Goal: Information Seeking & Learning: Learn about a topic

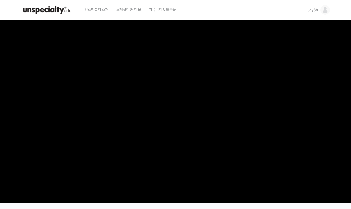
click at [61, 10] on img at bounding box center [46, 10] width 51 height 16
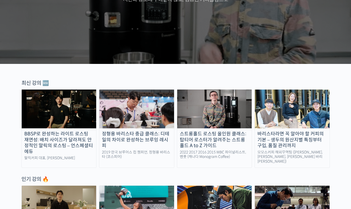
scroll to position [111, 0]
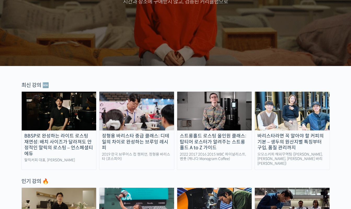
click at [123, 112] on img at bounding box center [136, 111] width 75 height 39
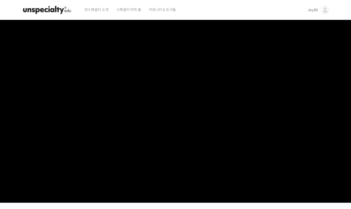
click at [40, 9] on img at bounding box center [46, 10] width 51 height 16
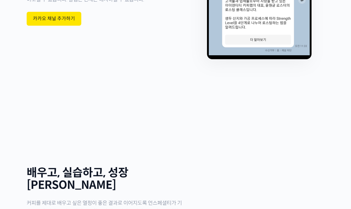
scroll to position [1639, 0]
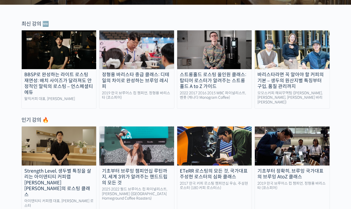
scroll to position [172, 0]
